Goal: Task Accomplishment & Management: Manage account settings

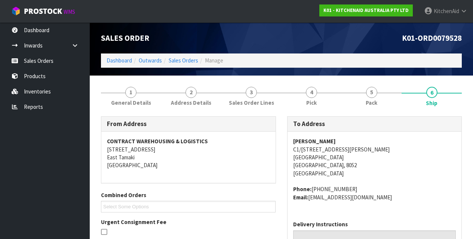
scroll to position [130, 0]
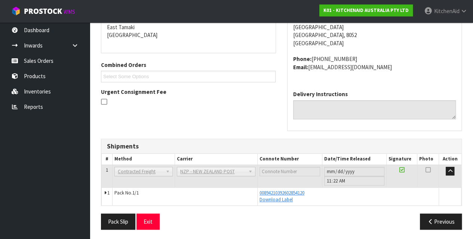
click at [34, 59] on link "Sales Orders" at bounding box center [45, 60] width 90 height 15
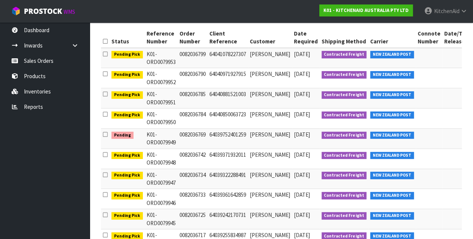
scroll to position [53, 0]
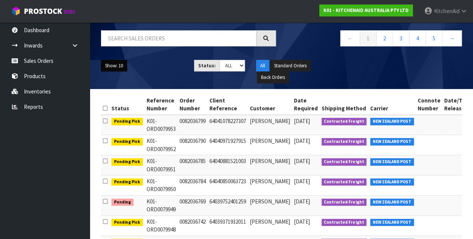
click at [119, 67] on button "Show: 10" at bounding box center [114, 66] width 26 height 12
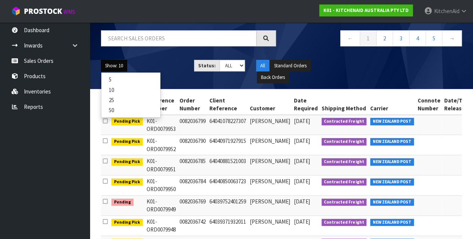
click at [117, 116] on ul "5 10 25 50" at bounding box center [131, 95] width 60 height 46
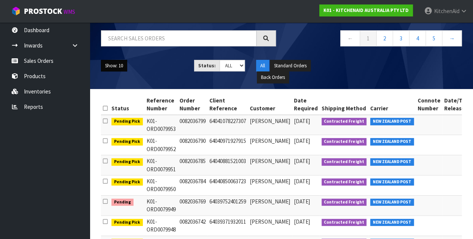
click at [109, 66] on button "Show: 10" at bounding box center [114, 66] width 26 height 12
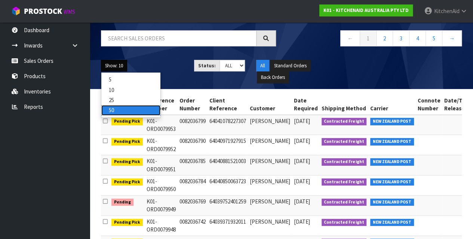
click at [115, 107] on link "50" at bounding box center [130, 110] width 59 height 10
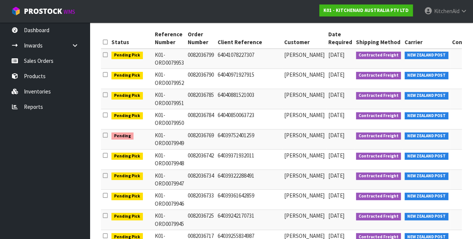
scroll to position [0, 0]
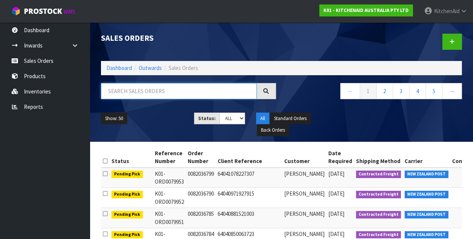
click at [153, 97] on input "text" at bounding box center [179, 91] width 156 height 16
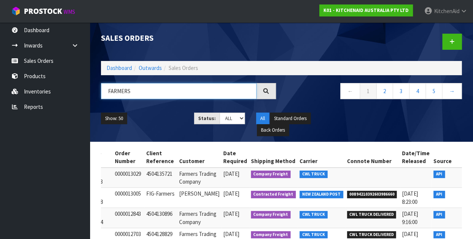
scroll to position [0, 79]
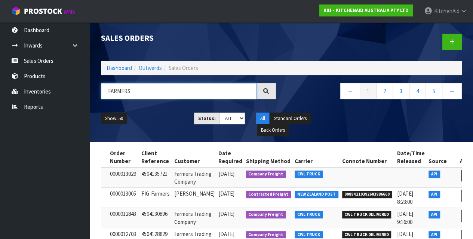
type input "FARMERS"
click at [462, 177] on link at bounding box center [469, 176] width 14 height 12
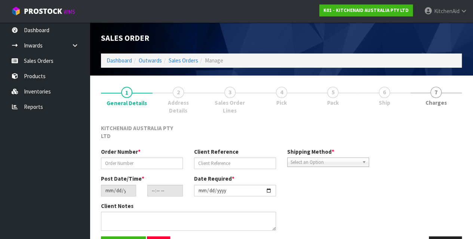
type input "0000013029"
type input "4504135721"
type input "[DATE]"
type input "15:33:12.000"
type input "[DATE]"
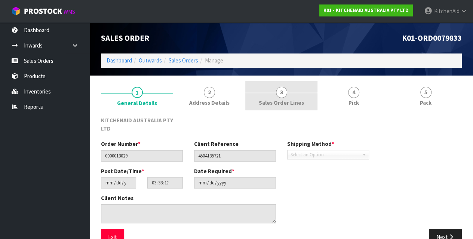
click at [287, 93] on link "3 Sales Order Lines" at bounding box center [282, 96] width 72 height 30
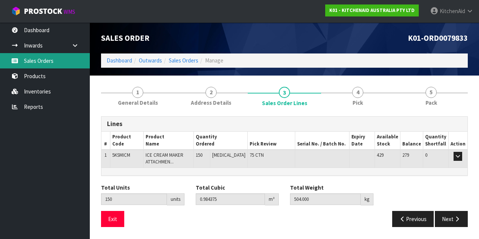
click at [52, 61] on link "Sales Orders" at bounding box center [45, 60] width 90 height 15
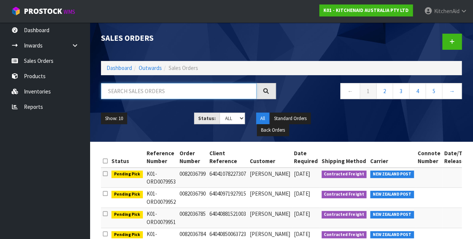
click at [138, 86] on input "text" at bounding box center [179, 91] width 156 height 16
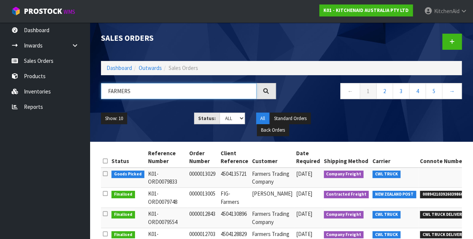
type input "FARMERS"
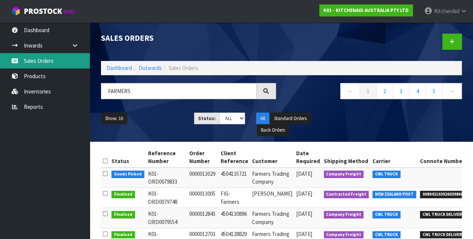
click at [52, 60] on link "Sales Orders" at bounding box center [45, 60] width 90 height 15
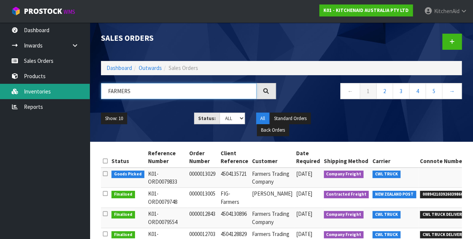
drag, startPoint x: 131, startPoint y: 94, endPoint x: 85, endPoint y: 98, distance: 46.6
click at [85, 98] on body "Toggle navigation ProStock WMS K01 - KITCHENAID AUSTRALIA PTY LTD [GEOGRAPHIC_D…" at bounding box center [236, 119] width 473 height 239
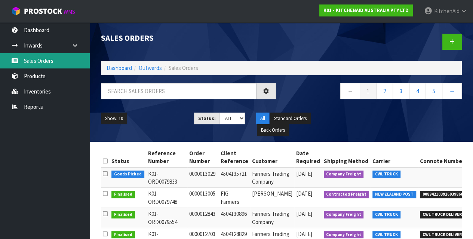
click at [48, 65] on link "Sales Orders" at bounding box center [45, 60] width 90 height 15
